Goal: Transaction & Acquisition: Purchase product/service

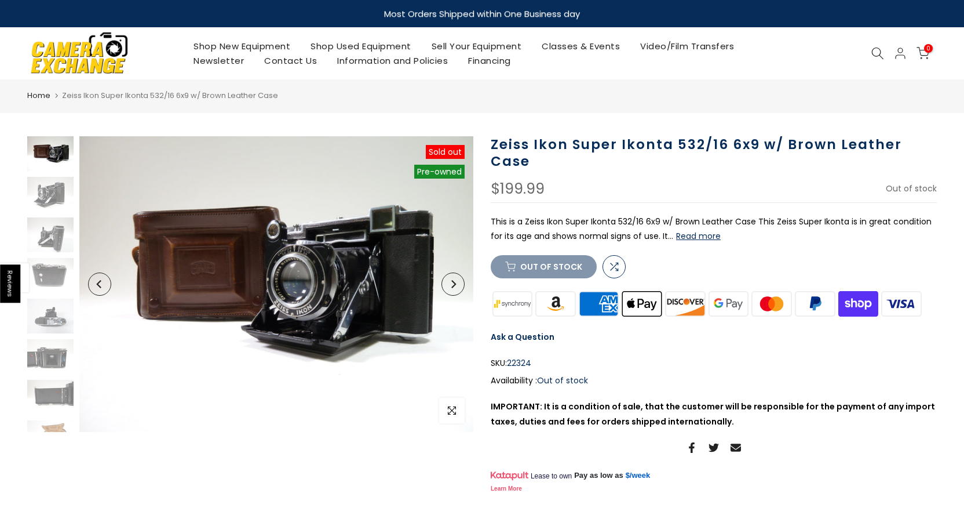
click at [451, 283] on icon "Next" at bounding box center [453, 284] width 8 height 8
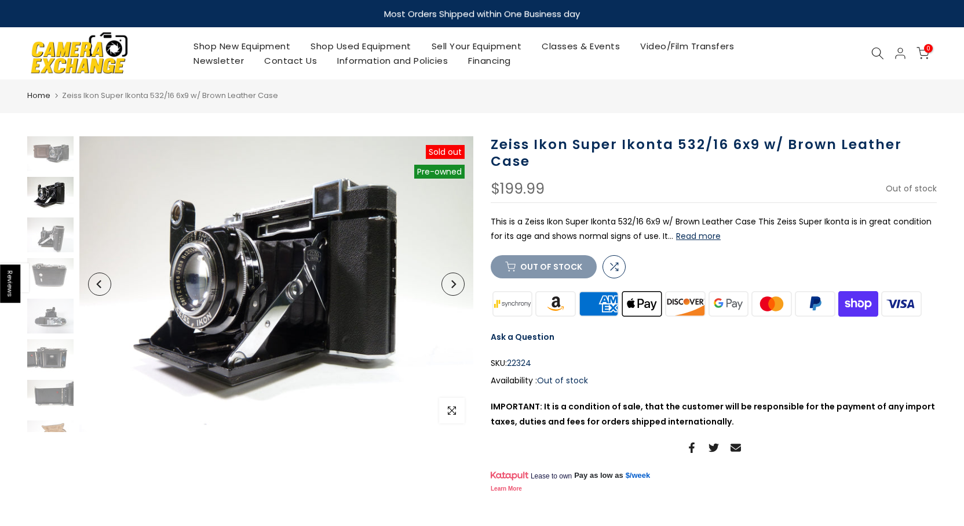
click at [451, 283] on icon "Next" at bounding box center [453, 284] width 8 height 8
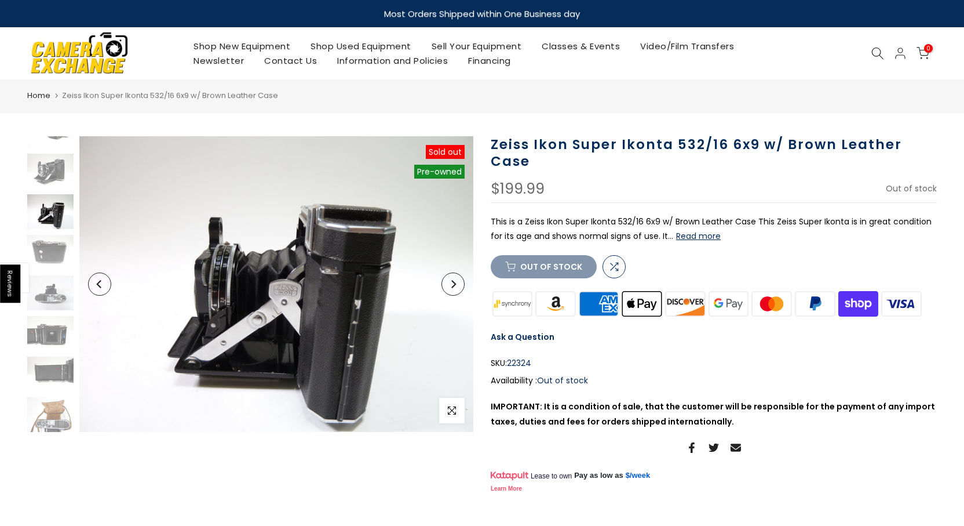
click at [451, 283] on icon "Next" at bounding box center [453, 284] width 8 height 8
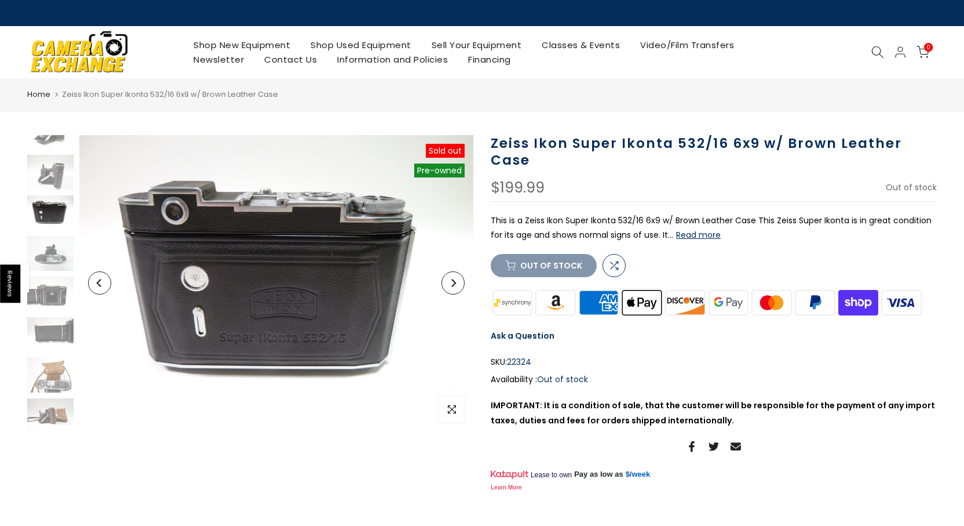
scroll to position [64, 0]
click at [451, 283] on icon "Next" at bounding box center [453, 283] width 8 height 8
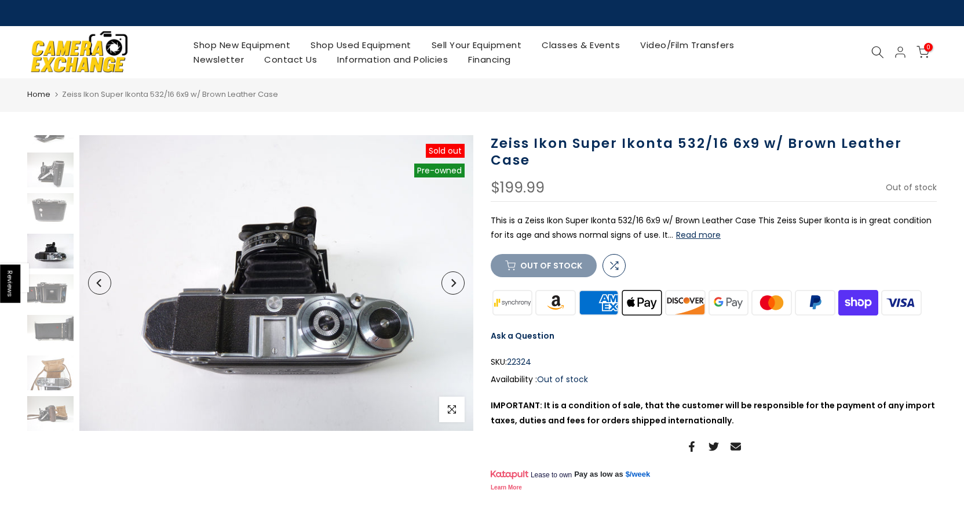
click at [451, 283] on icon "Next" at bounding box center [453, 283] width 8 height 8
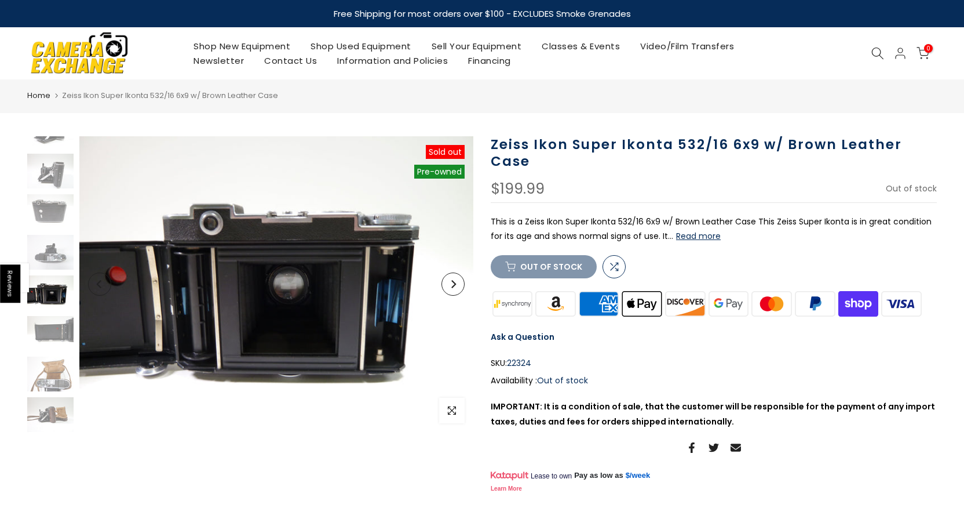
click at [451, 283] on icon "Next" at bounding box center [453, 284] width 8 height 8
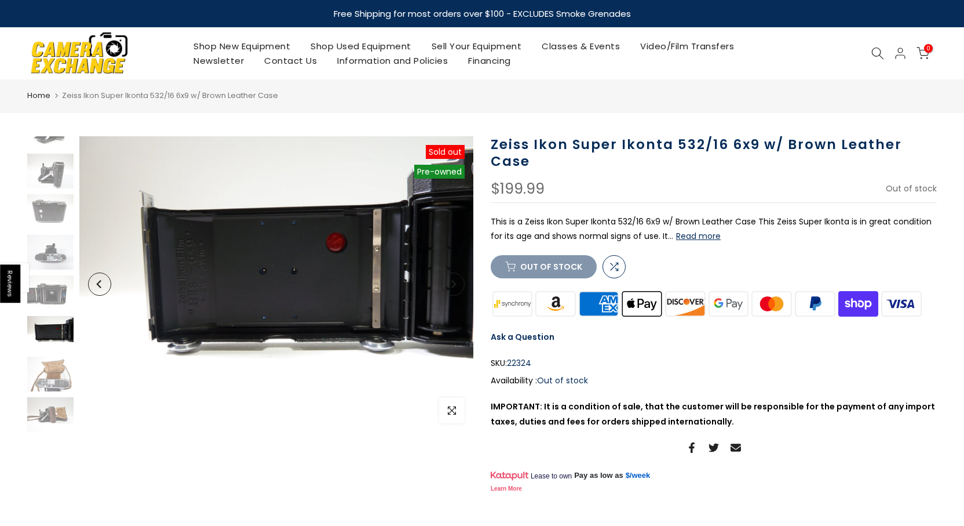
click at [451, 283] on icon "Next" at bounding box center [453, 284] width 8 height 8
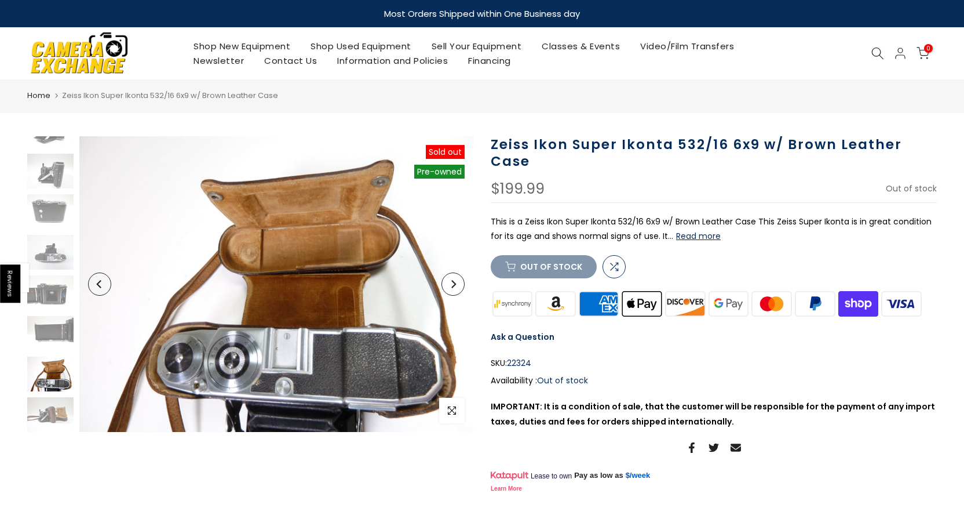
click at [451, 283] on icon "Next" at bounding box center [453, 284] width 8 height 8
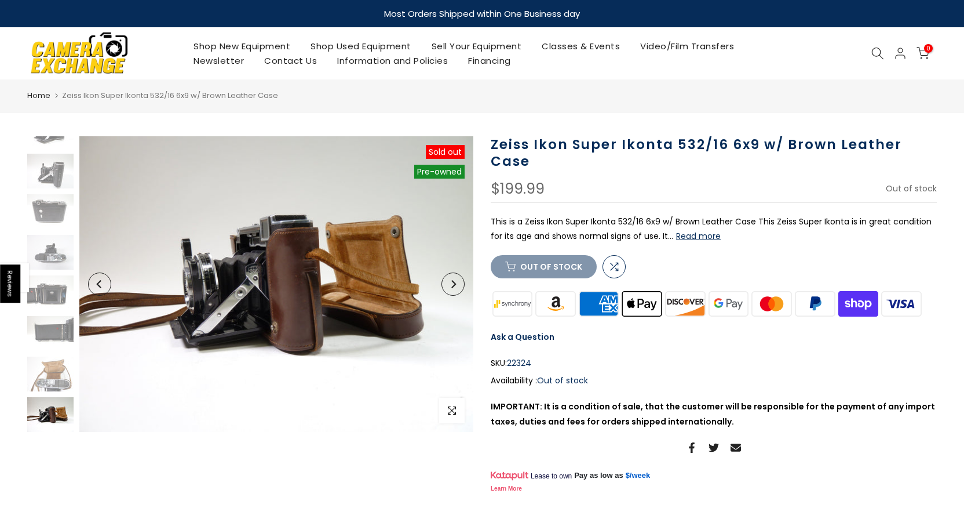
click at [451, 283] on icon "Next" at bounding box center [453, 284] width 8 height 8
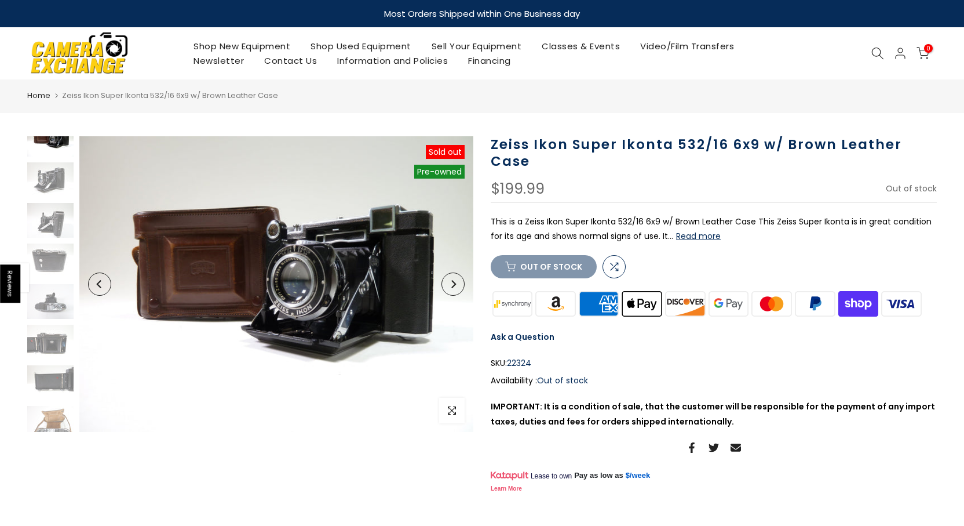
scroll to position [0, 0]
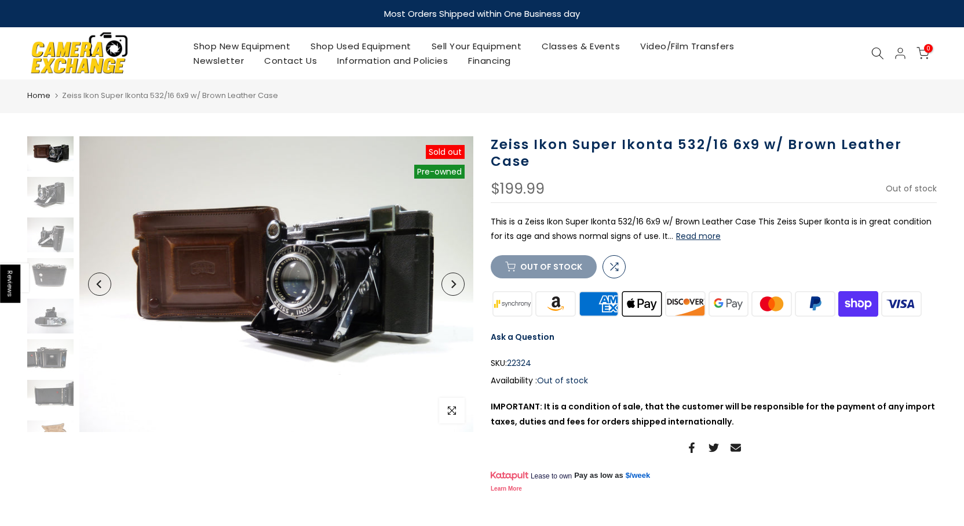
click at [451, 283] on icon "Next" at bounding box center [453, 284] width 8 height 8
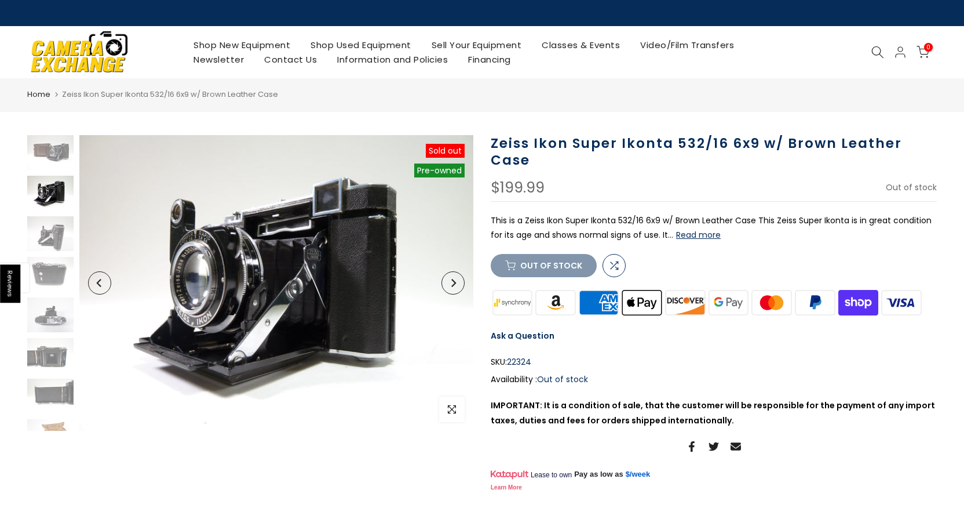
click at [451, 283] on icon "Next" at bounding box center [453, 283] width 8 height 8
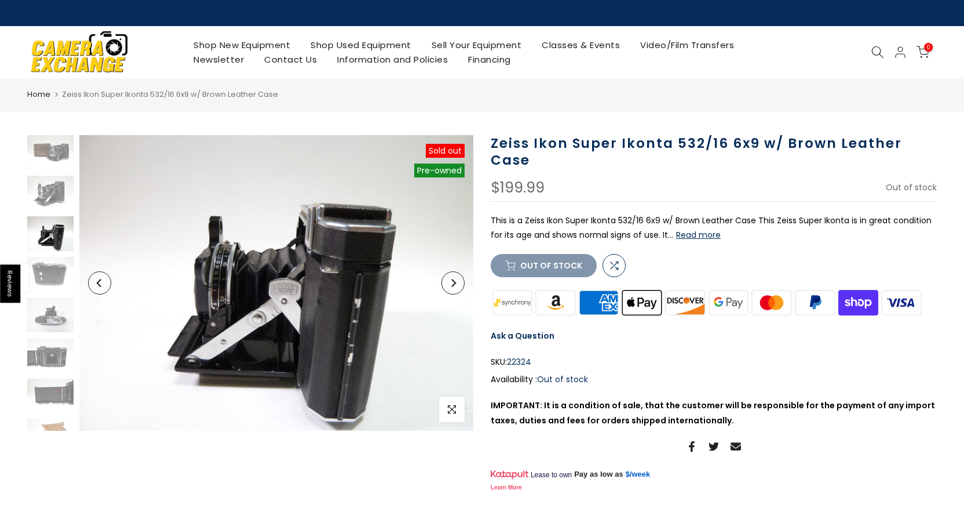
scroll to position [23, 0]
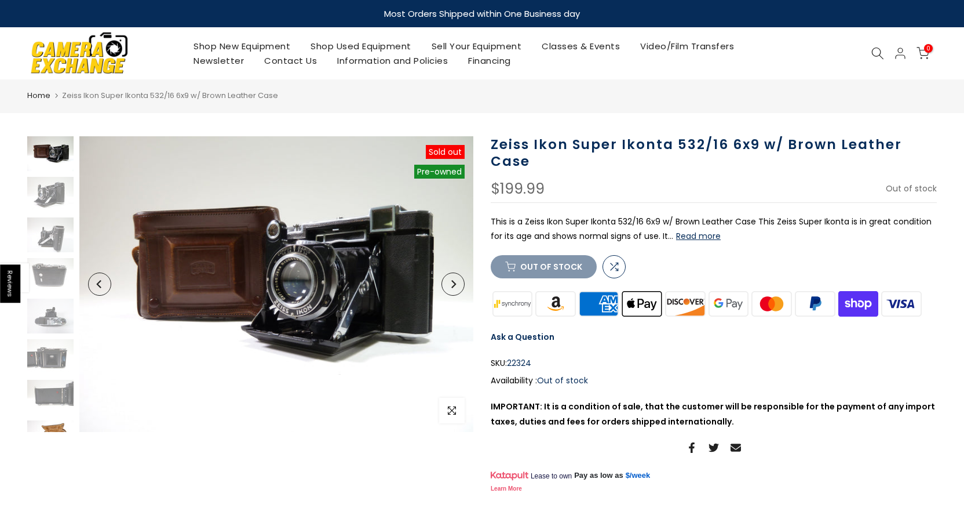
click at [53, 423] on img at bounding box center [50, 437] width 46 height 35
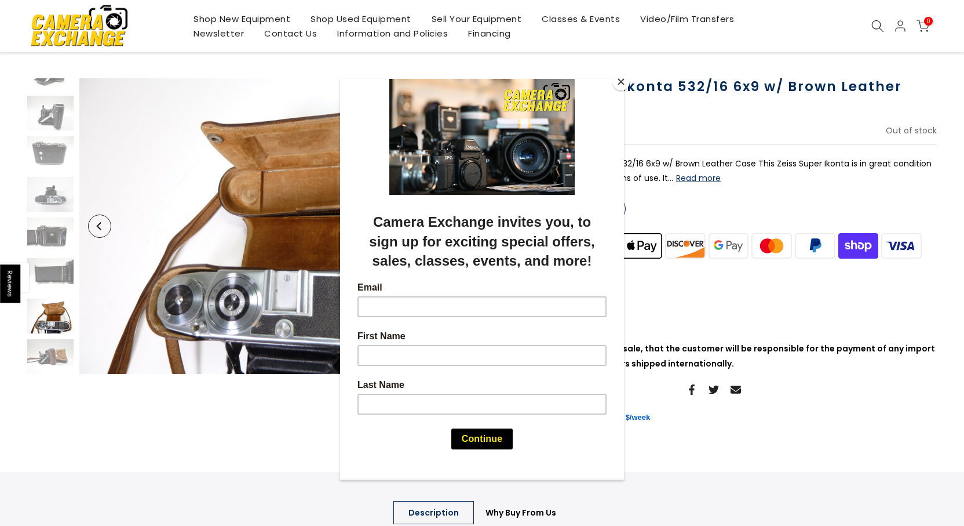
scroll to position [59, 0]
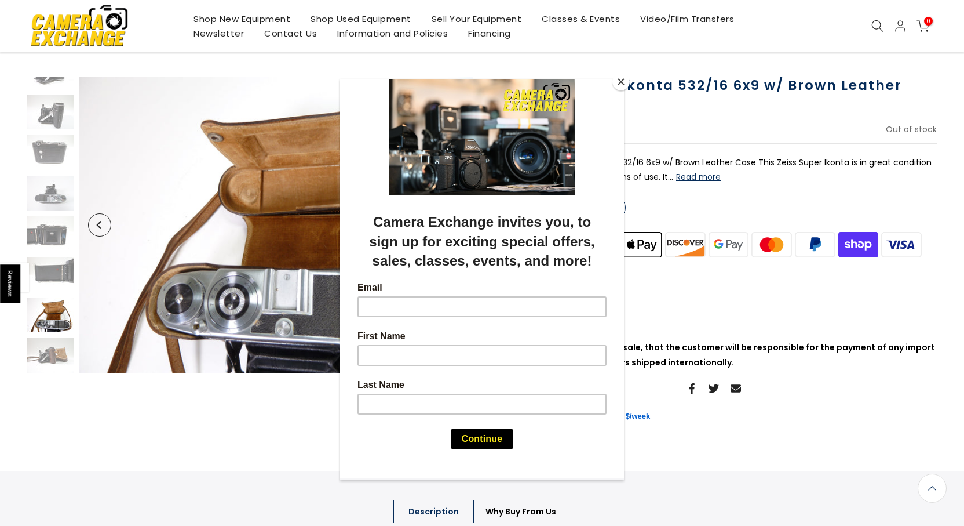
click at [53, 272] on div at bounding box center [482, 263] width 964 height 526
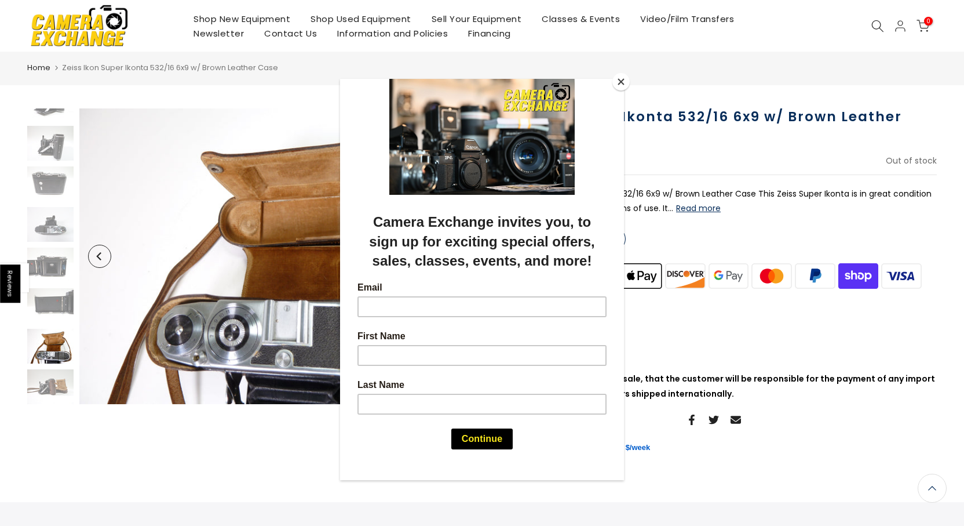
scroll to position [0, 0]
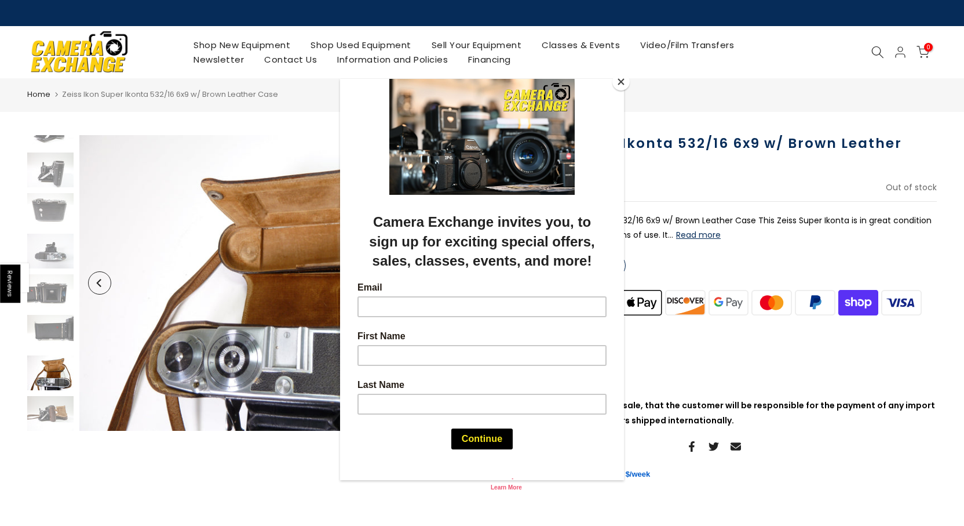
click at [619, 81] on button "Close" at bounding box center [620, 81] width 17 height 17
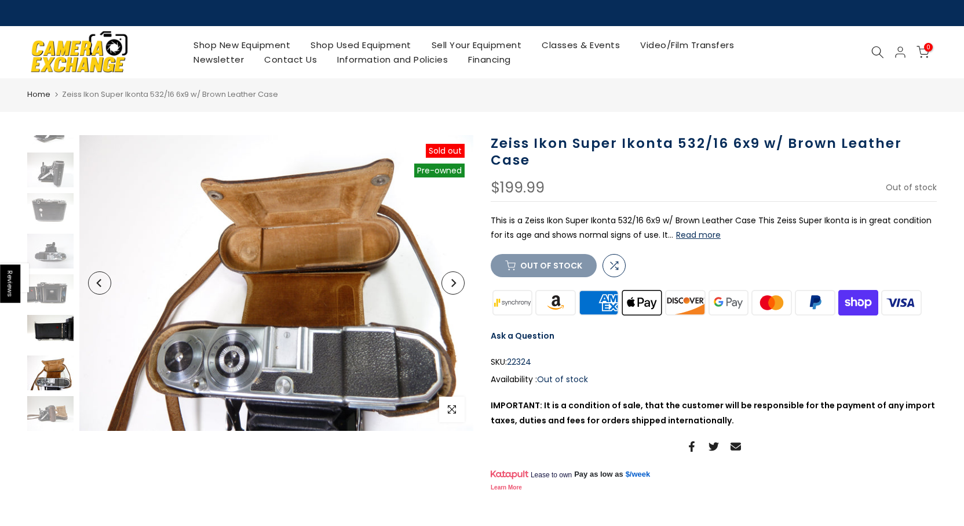
click at [55, 328] on img at bounding box center [50, 332] width 46 height 35
